Goal: Find specific page/section: Find specific page/section

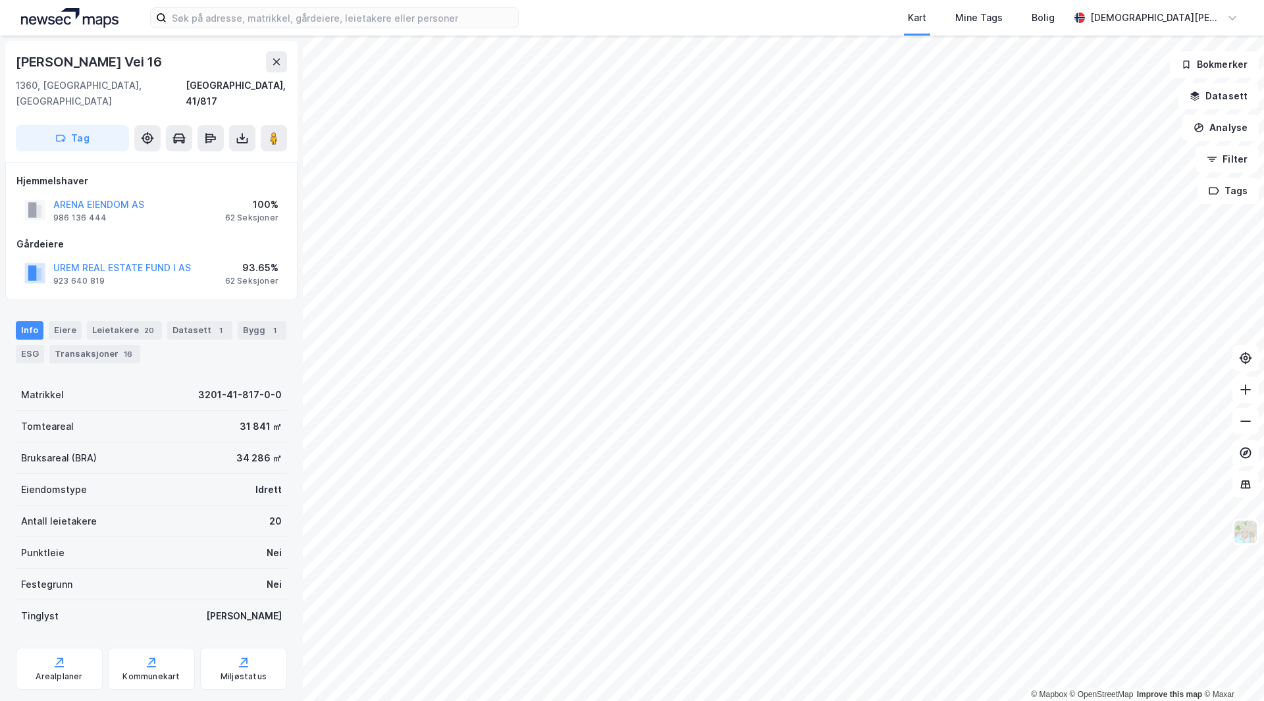
click at [783, 700] on html "Kart Mine Tags Bolig [PERSON_NAME] © Mapbox © OpenStreetMap Improve this map © …" at bounding box center [632, 350] width 1264 height 701
click at [347, 7] on label at bounding box center [334, 17] width 369 height 21
click at [347, 8] on input at bounding box center [342, 18] width 351 height 20
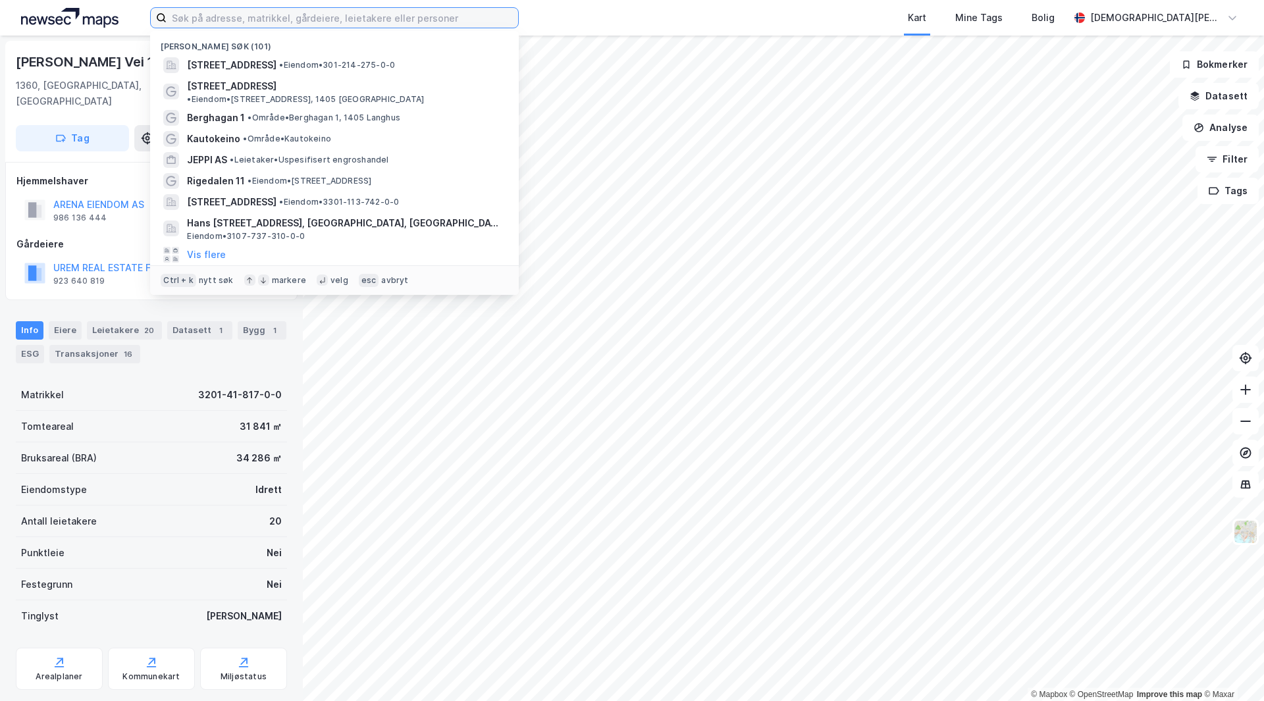
click at [346, 11] on input at bounding box center [342, 18] width 351 height 20
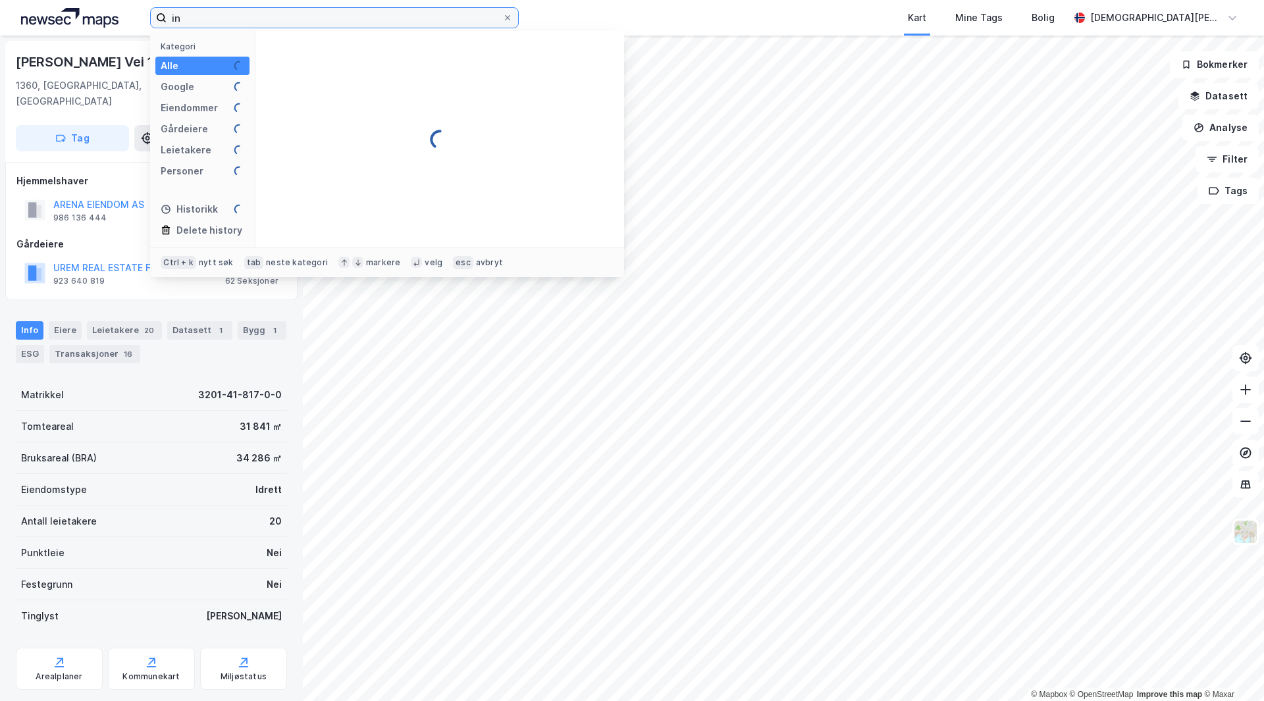
type input "i"
